Goal: Transaction & Acquisition: Purchase product/service

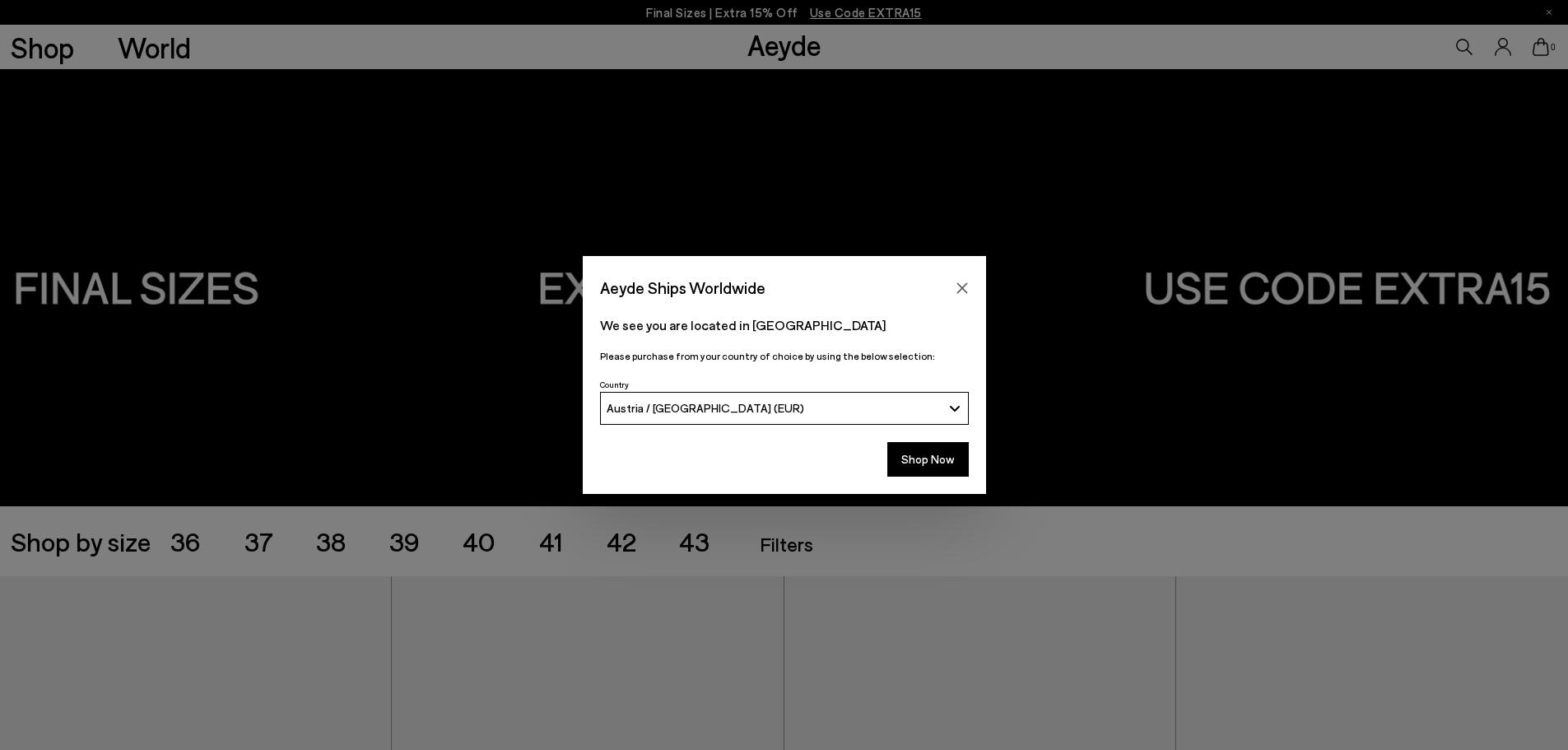
click at [331, 541] on div "Aeyde Ships Worldwide We see you are located in Austria Please purchase from yo…" at bounding box center [784, 375] width 1568 height 750
click at [930, 460] on button "Shop Now" at bounding box center [929, 459] width 82 height 34
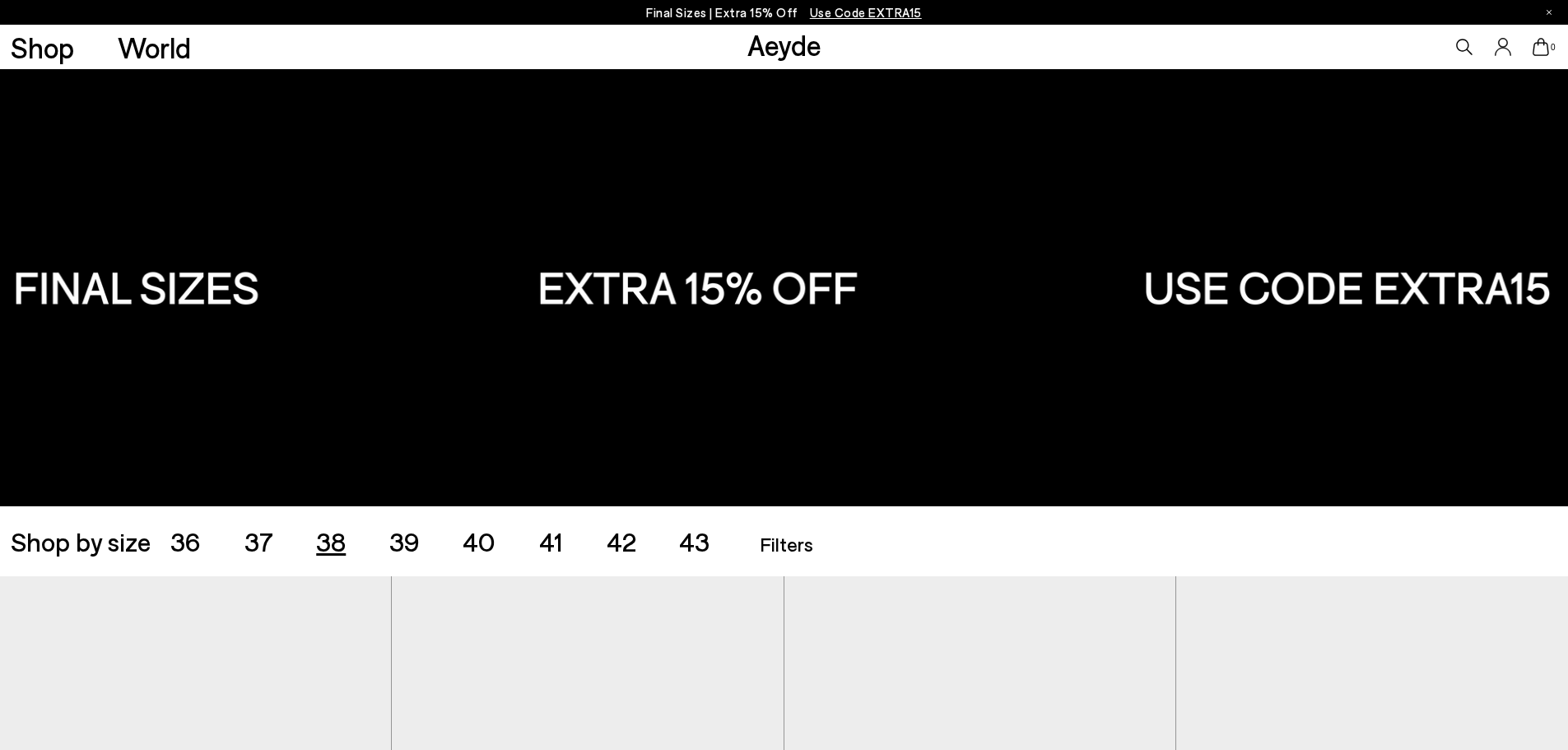
click at [326, 549] on span "38" at bounding box center [331, 540] width 30 height 31
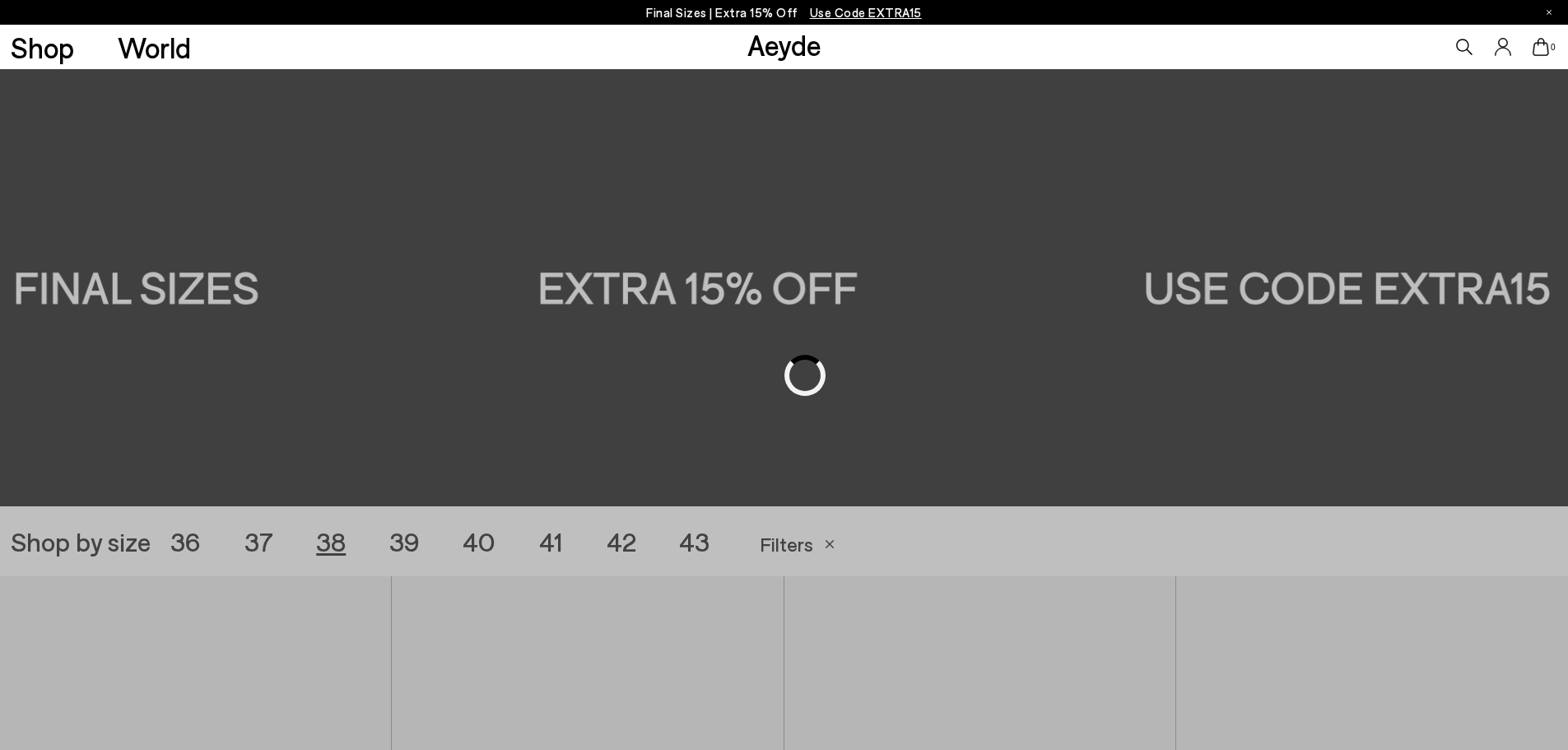
scroll to position [437, 0]
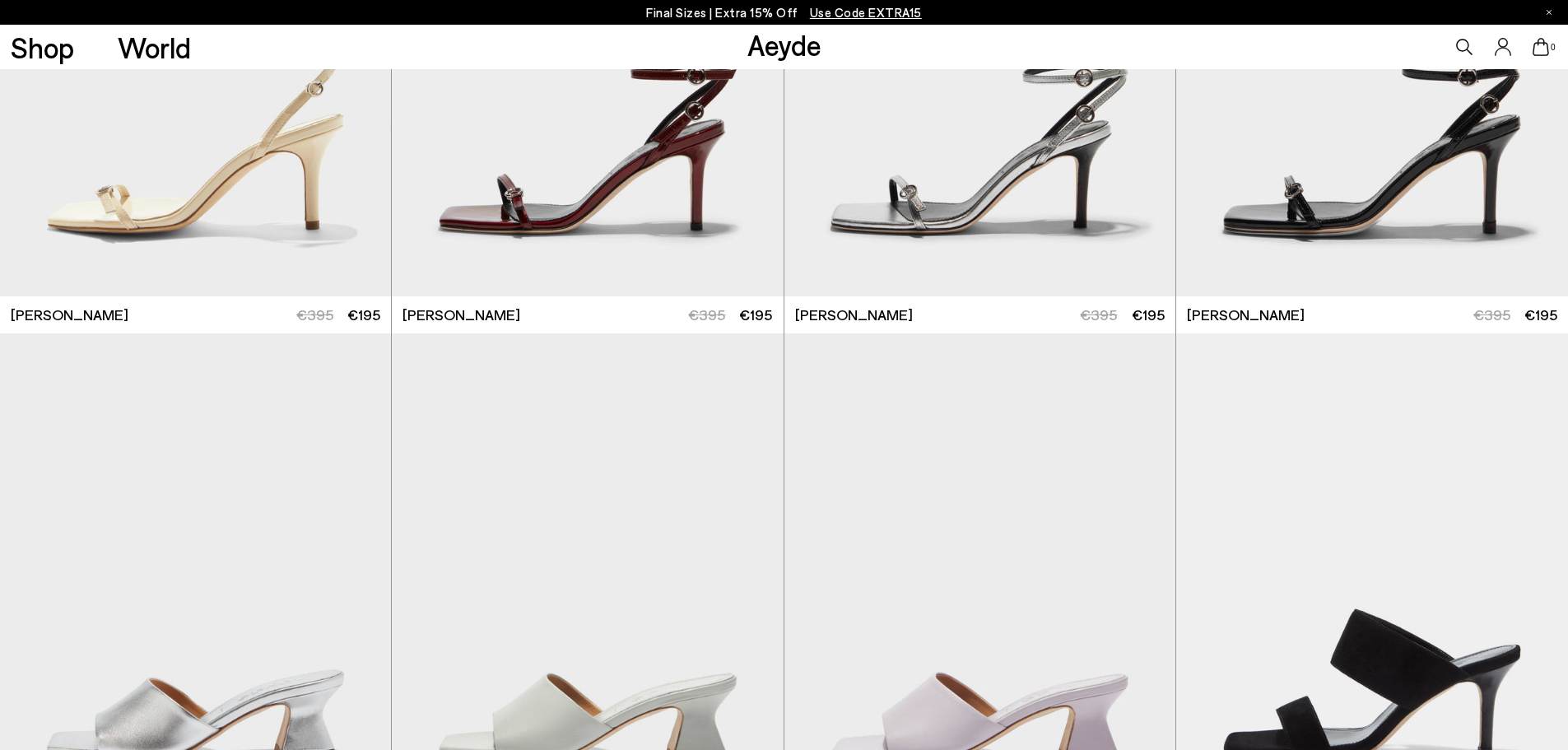
scroll to position [3136, 0]
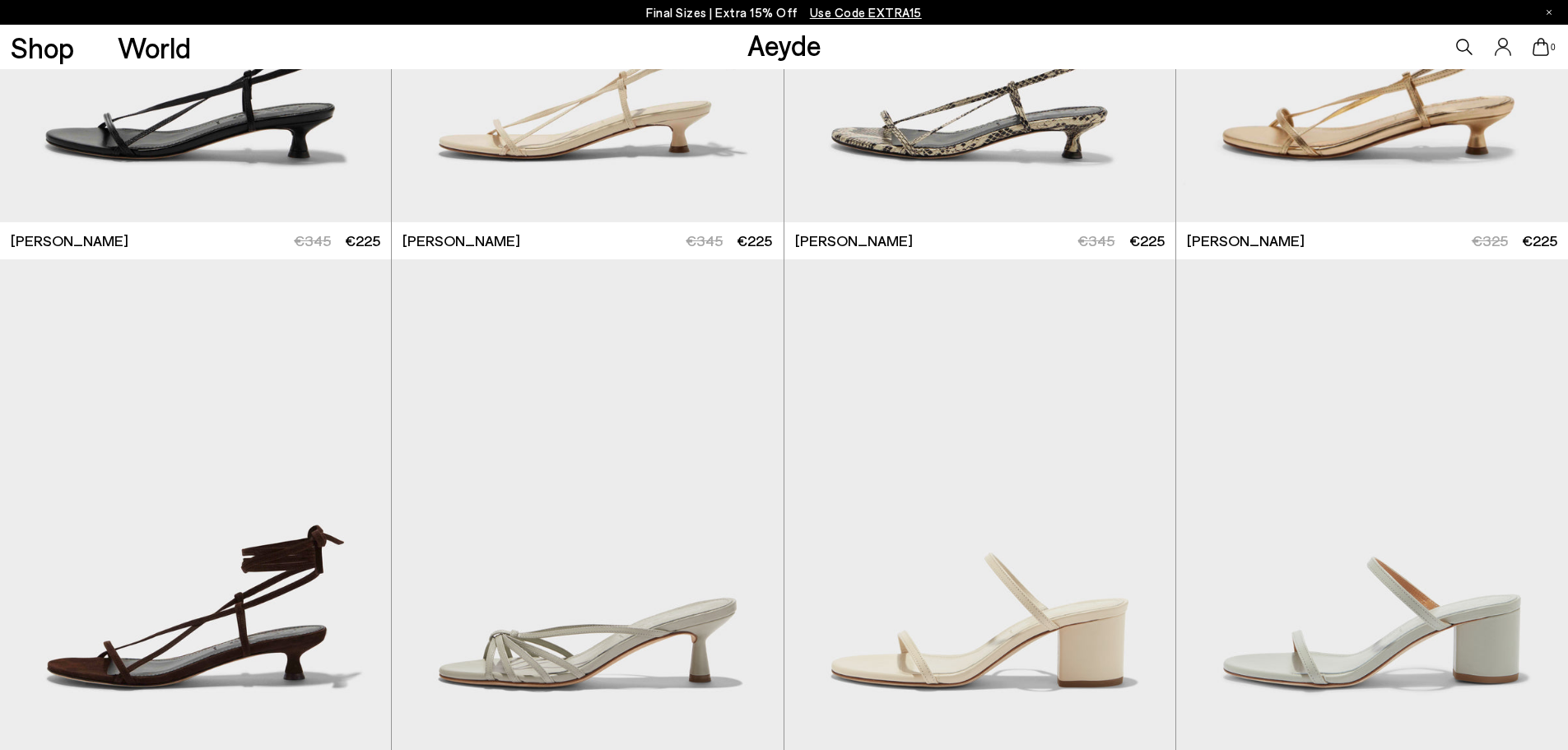
scroll to position [699, 0]
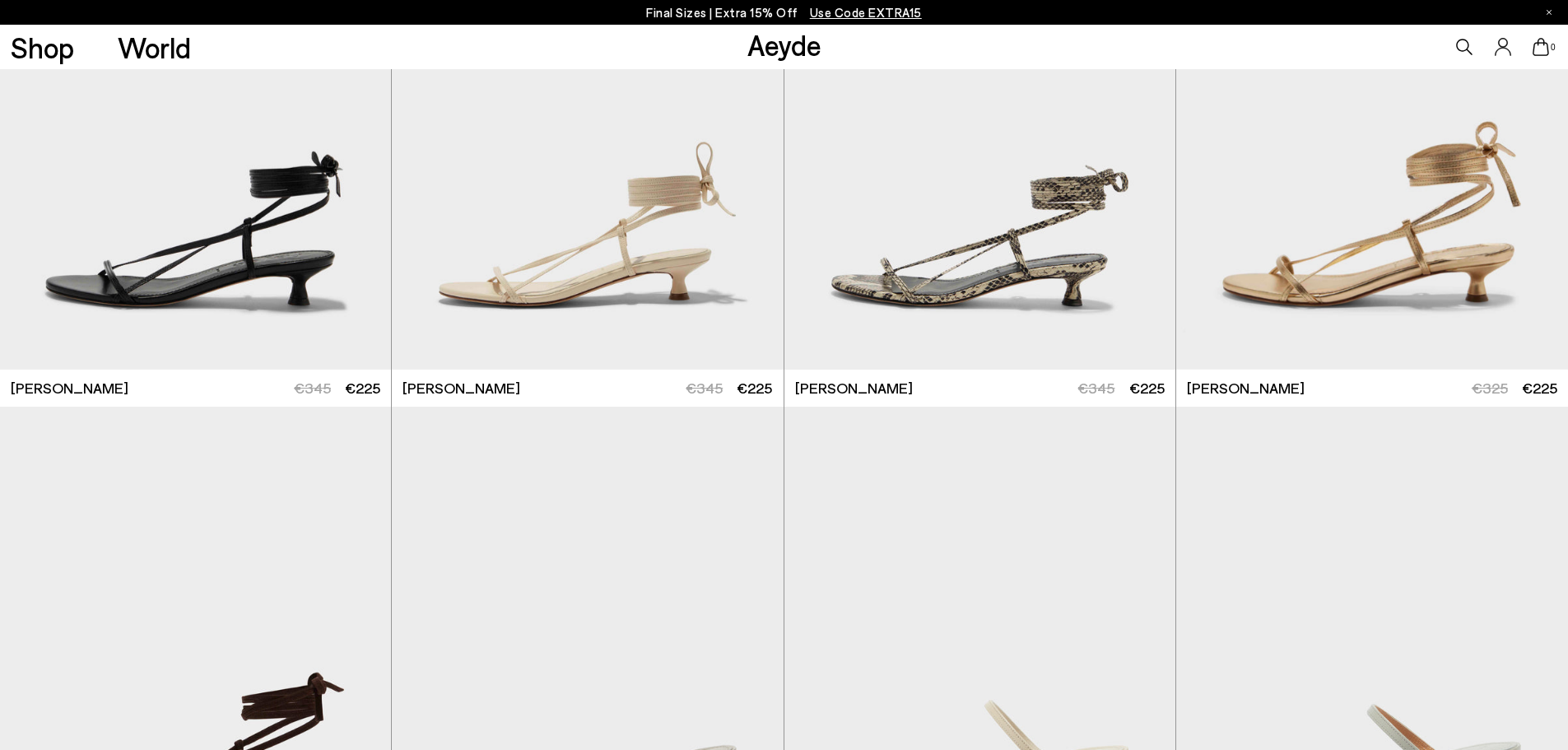
scroll to position [4774, 0]
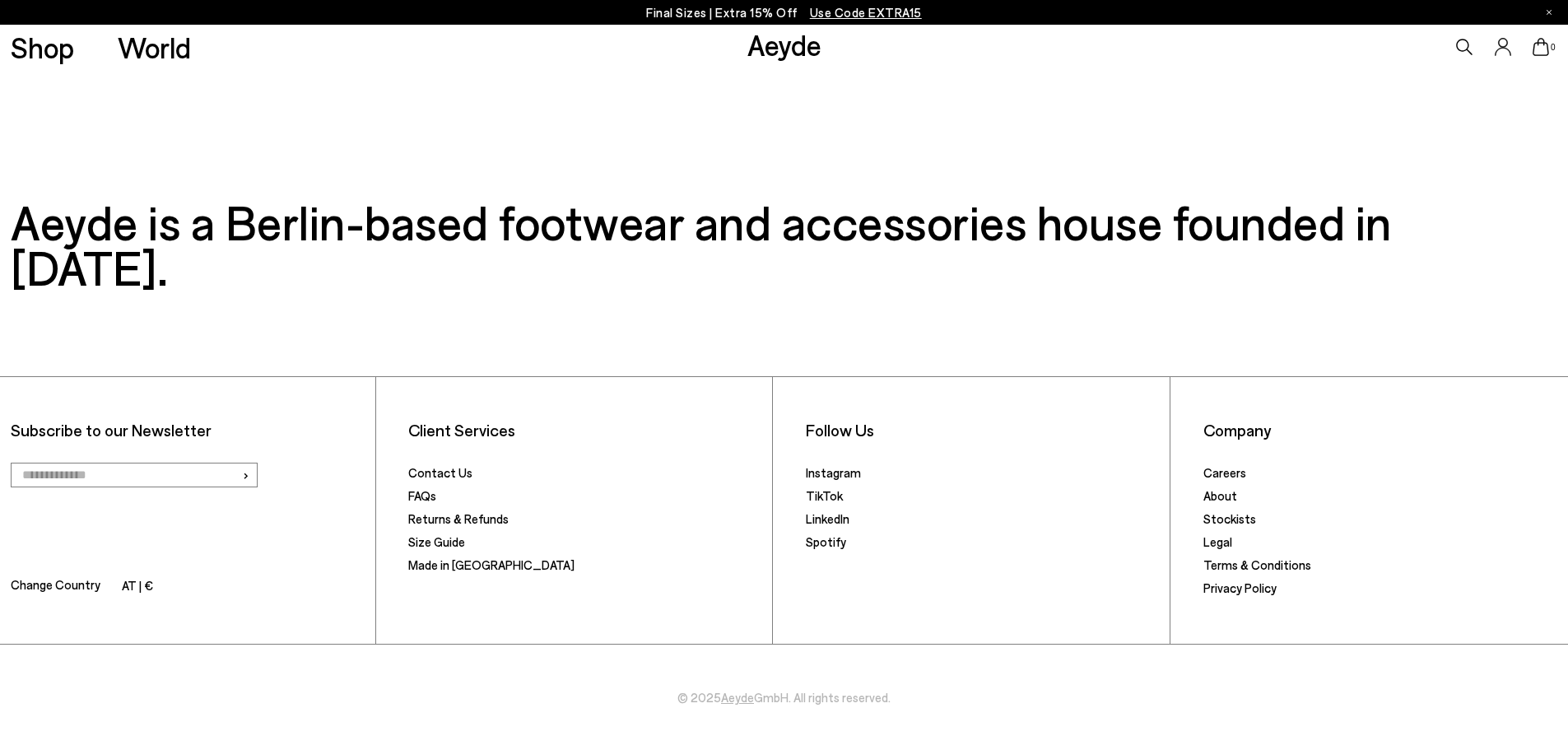
scroll to position [3620, 0]
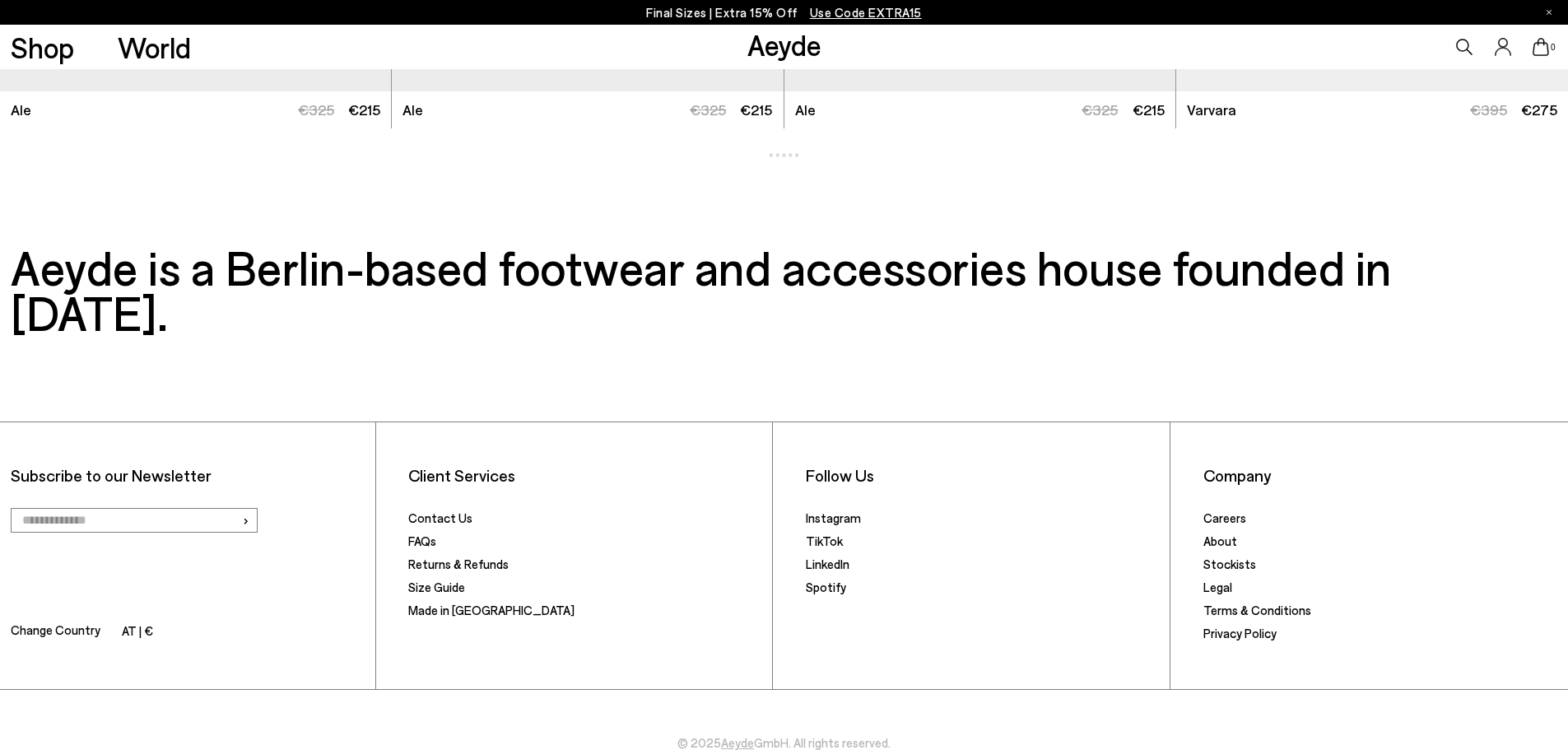
scroll to position [4774, 0]
